Goal: Task Accomplishment & Management: Manage account settings

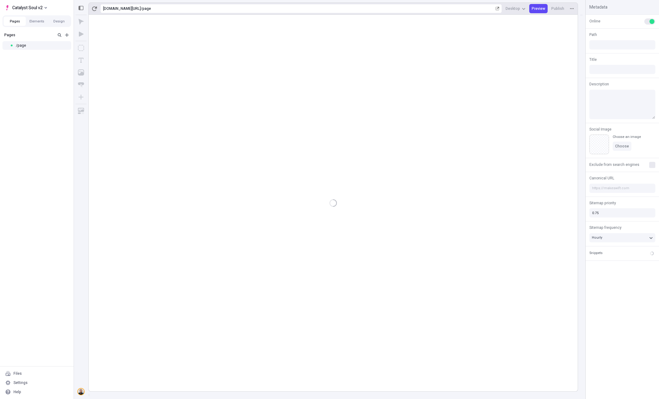
type input "/page"
click at [21, 382] on div "Settings" at bounding box center [20, 382] width 14 height 5
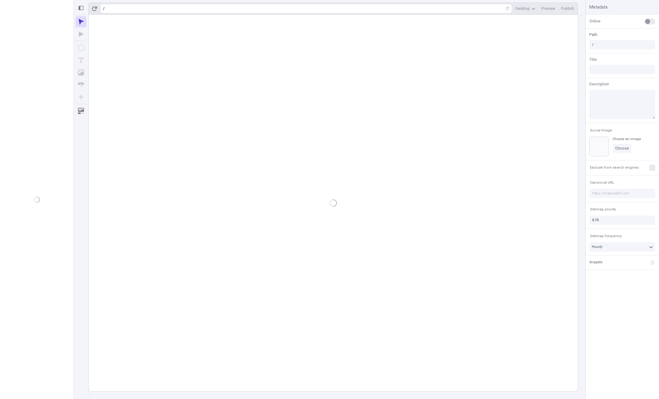
type input "/page"
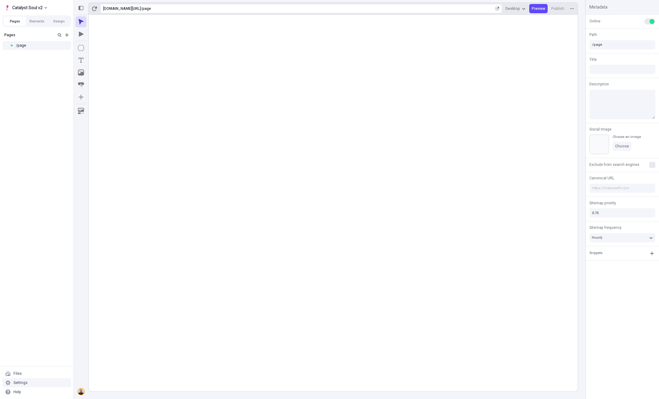
click at [27, 383] on div "Settings" at bounding box center [36, 382] width 69 height 9
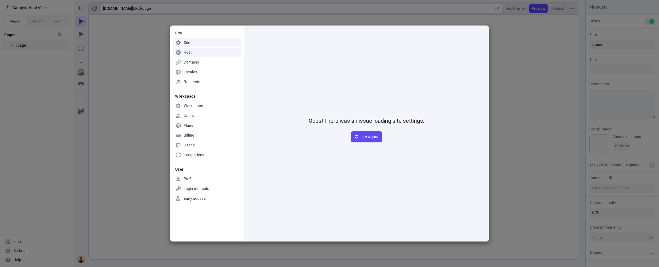
click at [204, 55] on div "Host" at bounding box center [207, 52] width 69 height 9
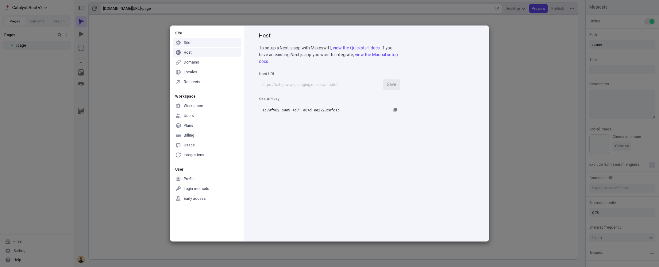
click at [192, 44] on div "Site" at bounding box center [207, 42] width 69 height 9
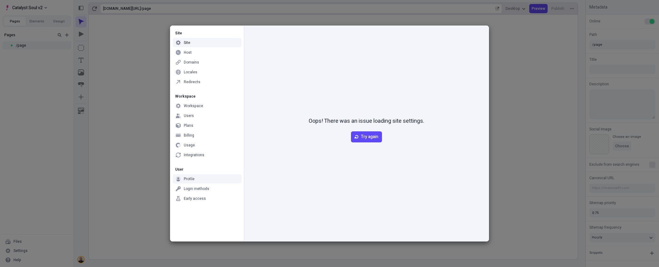
click at [187, 180] on div "Profile" at bounding box center [189, 178] width 11 height 5
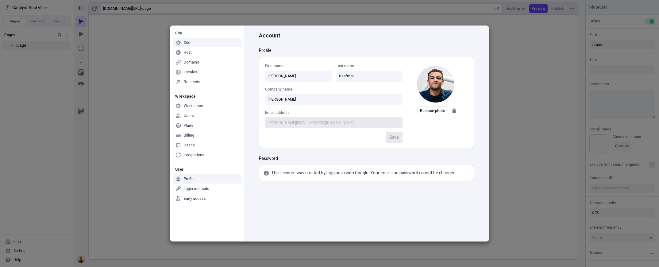
click at [202, 44] on div "Site" at bounding box center [207, 42] width 69 height 9
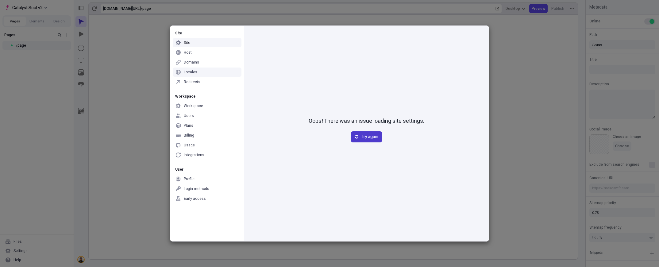
click at [368, 135] on span "Try again" at bounding box center [369, 136] width 17 height 7
click at [187, 134] on div "Billing" at bounding box center [189, 135] width 10 height 5
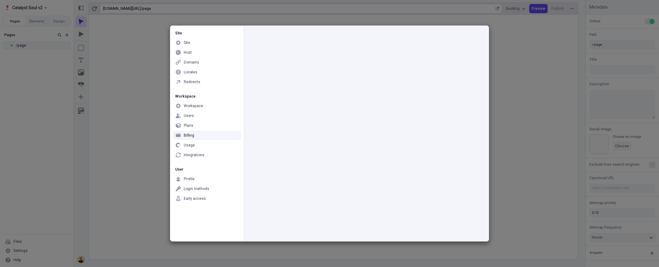
click at [198, 133] on div "Billing" at bounding box center [207, 135] width 69 height 9
click at [190, 114] on div "Users" at bounding box center [189, 115] width 10 height 5
click at [201, 44] on div "Site" at bounding box center [207, 42] width 69 height 9
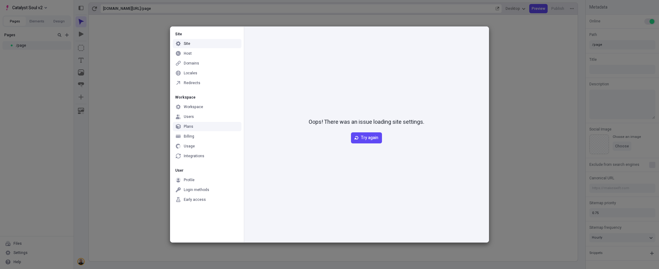
click at [91, 122] on div "Site Site Host Domains Locales Redirects Workspace Workspace Users Plans Billin…" at bounding box center [329, 134] width 659 height 269
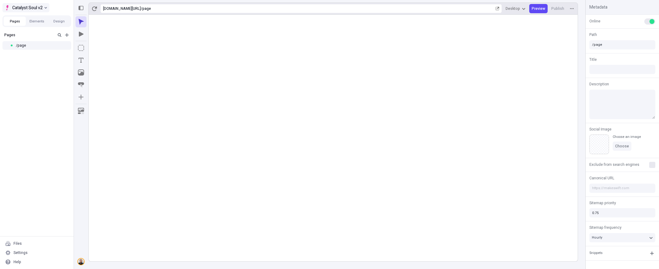
click at [39, 6] on span "Catalyst Soul v2" at bounding box center [27, 7] width 30 height 7
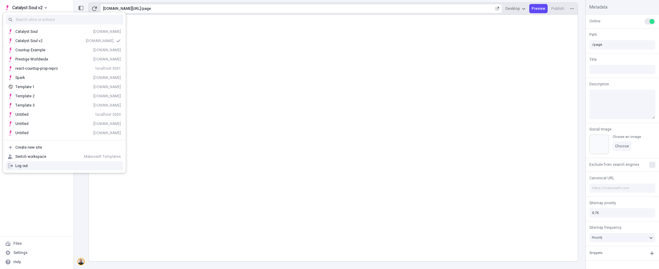
click at [32, 167] on div "Log out" at bounding box center [68, 165] width 106 height 5
